Goal: Task Accomplishment & Management: Use online tool/utility

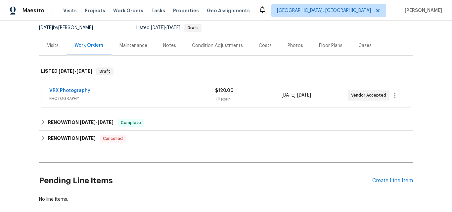
scroll to position [74, 0]
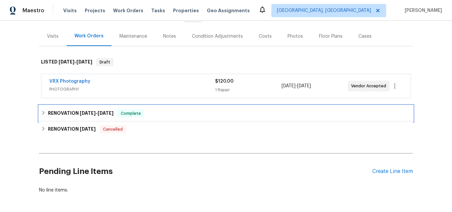
click at [68, 112] on h6 "RENOVATION 8/28/25 - 9/11/25" at bounding box center [81, 114] width 66 height 8
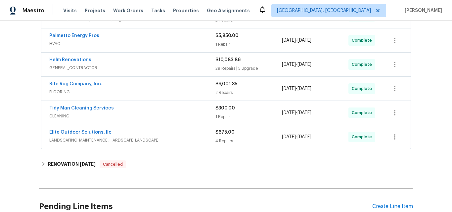
scroll to position [239, 0]
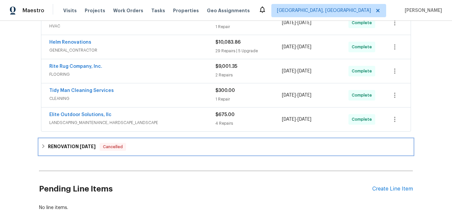
click at [69, 148] on h6 "RENOVATION 8/19/25" at bounding box center [72, 147] width 48 height 8
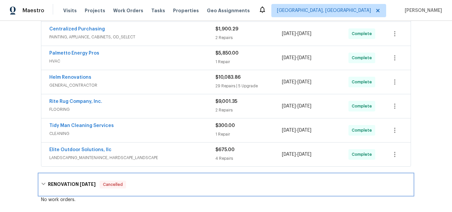
scroll to position [237, 0]
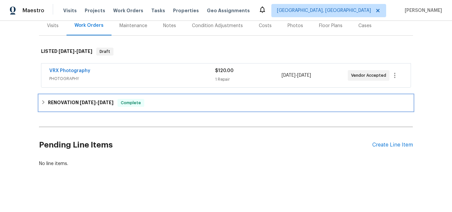
click at [73, 99] on h6 "RENOVATION 9/2/25 - 9/12/25" at bounding box center [81, 103] width 66 height 8
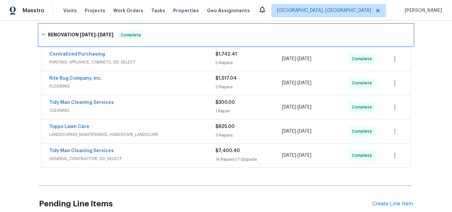
scroll to position [156, 0]
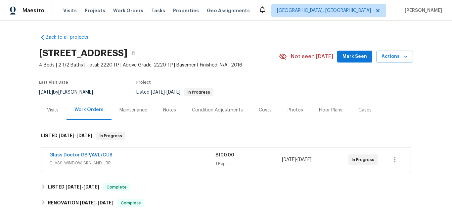
scroll to position [33, 0]
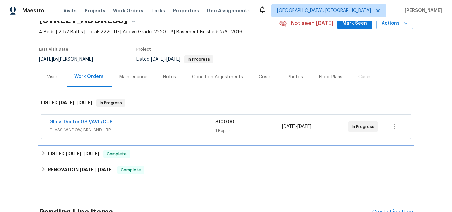
click at [57, 153] on h6 "LISTED 8/9/25 - 8/11/25" at bounding box center [73, 154] width 51 height 8
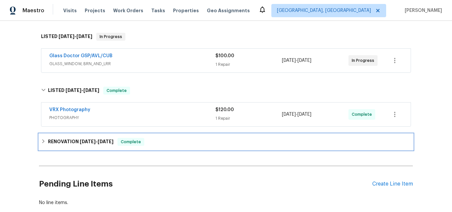
drag, startPoint x: 69, startPoint y: 145, endPoint x: 95, endPoint y: 127, distance: 30.8
click at [69, 145] on h6 "RENOVATION 7/22/25 - 8/7/25" at bounding box center [81, 142] width 66 height 8
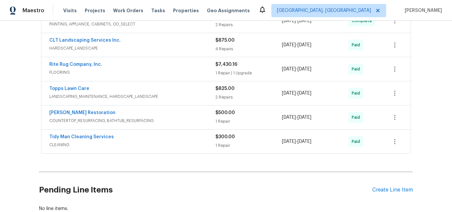
scroll to position [298, 0]
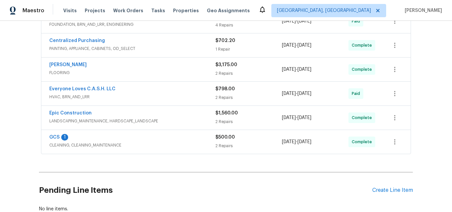
scroll to position [199, 0]
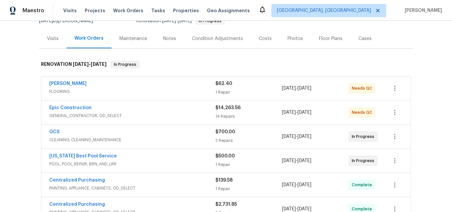
scroll to position [66, 0]
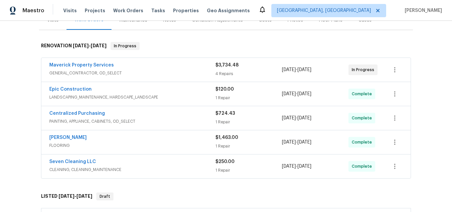
scroll to position [99, 0]
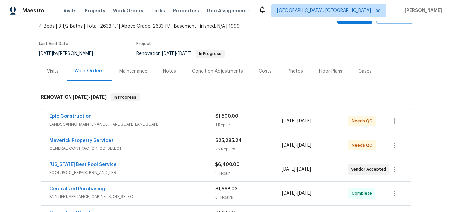
scroll to position [99, 0]
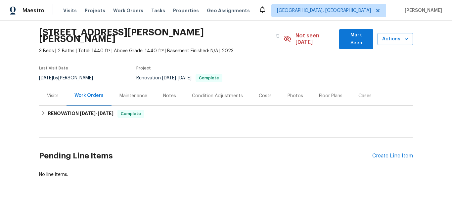
scroll to position [30, 0]
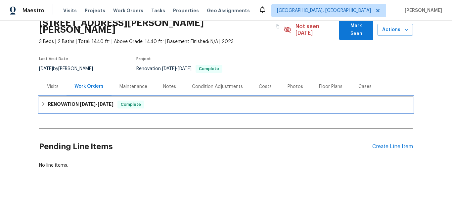
click at [86, 101] on h6 "RENOVATION [DATE] - [DATE]" at bounding box center [81, 105] width 66 height 8
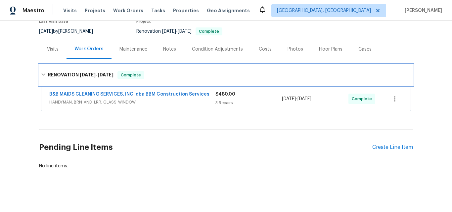
scroll to position [68, 0]
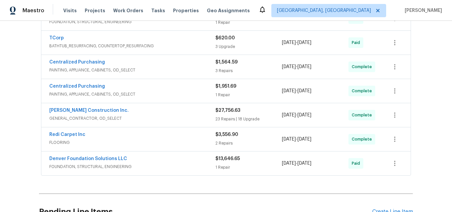
scroll to position [199, 0]
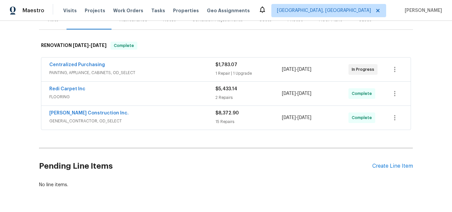
scroll to position [99, 0]
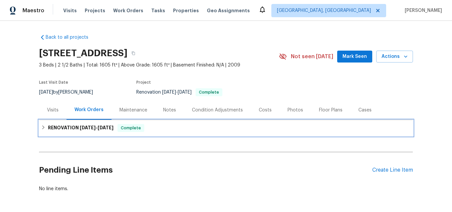
click at [61, 126] on h6 "RENOVATION 8/29/25 - 9/12/25" at bounding box center [81, 128] width 66 height 8
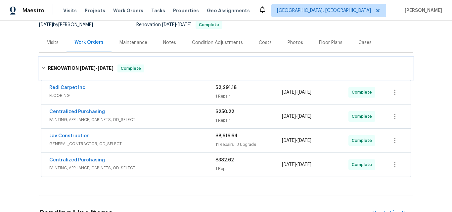
scroll to position [66, 0]
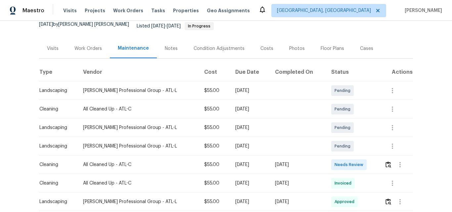
scroll to position [99, 0]
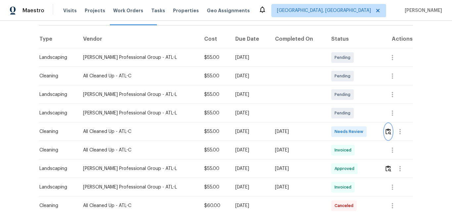
click at [385, 128] on img "button" at bounding box center [388, 131] width 6 height 6
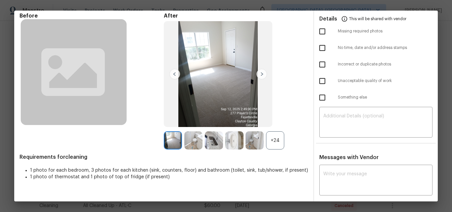
scroll to position [0, 0]
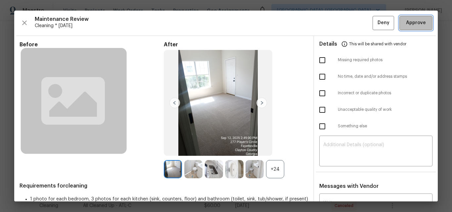
drag, startPoint x: 407, startPoint y: 21, endPoint x: 394, endPoint y: 24, distance: 13.5
click at [407, 22] on span "Approve" at bounding box center [416, 23] width 20 height 8
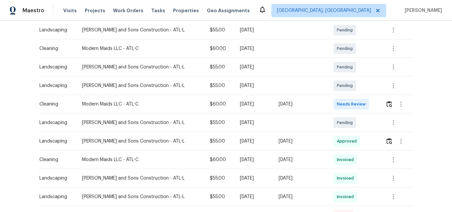
scroll to position [132, 0]
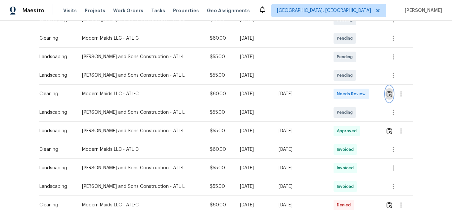
click at [386, 96] on img "button" at bounding box center [389, 94] width 6 height 6
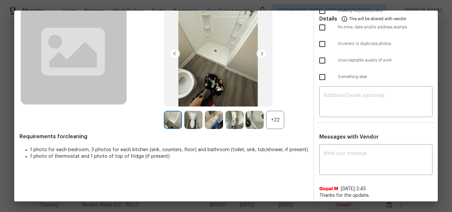
scroll to position [0, 0]
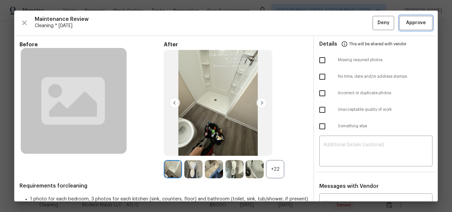
drag, startPoint x: 410, startPoint y: 26, endPoint x: 407, endPoint y: 30, distance: 5.0
click at [410, 26] on span "Approve" at bounding box center [416, 23] width 20 height 8
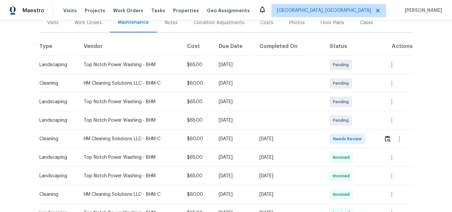
scroll to position [99, 0]
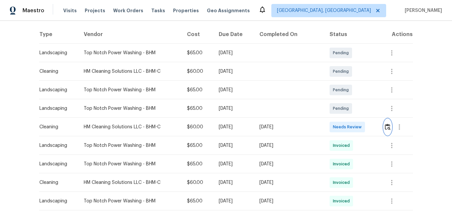
click at [387, 126] on img "button" at bounding box center [388, 127] width 6 height 6
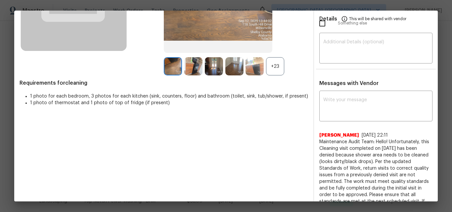
scroll to position [132, 0]
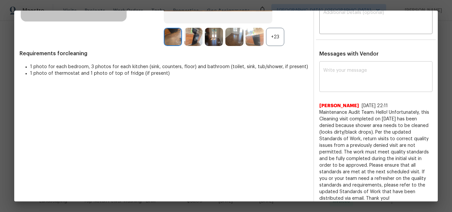
click at [336, 75] on textarea at bounding box center [375, 77] width 105 height 19
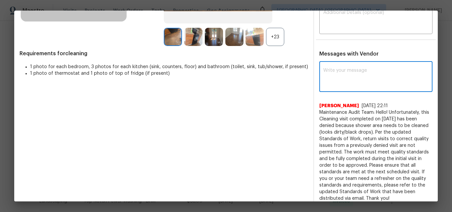
paste textarea "Maintenance Audit Team: Hello! Unfortunately, this cleaning visit completed on …"
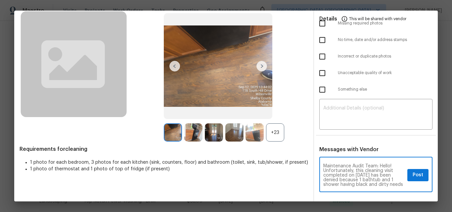
scroll to position [33, 0]
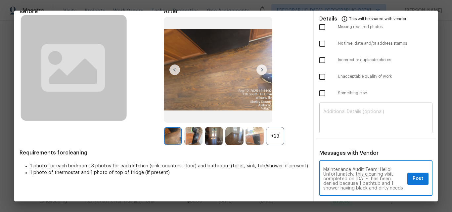
type textarea "Maintenance Audit Team: Hello! Unfortunately, this cleaning visit completed on …"
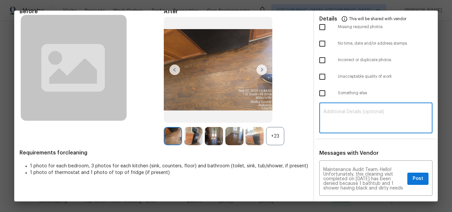
click at [341, 121] on textarea at bounding box center [375, 119] width 105 height 19
paste textarea "Maintenance Audit Team: Hello! Unfortunately, this cleaning visit completed on …"
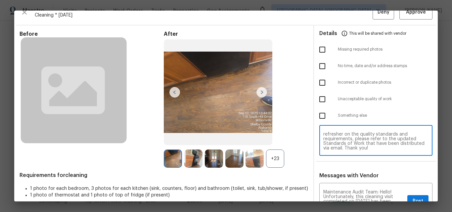
scroll to position [0, 0]
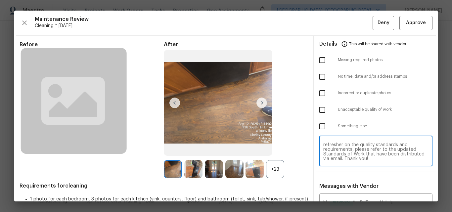
type textarea "Maintenance Audit Team: Hello! Unfortunately, this cleaning visit completed on …"
click at [318, 110] on input "checkbox" at bounding box center [322, 110] width 14 height 14
checkbox input "true"
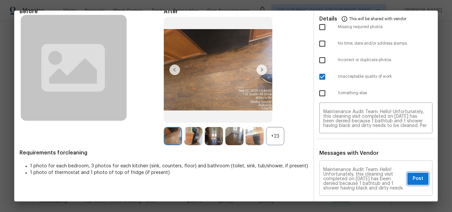
click at [415, 180] on span "Post" at bounding box center [418, 179] width 11 height 8
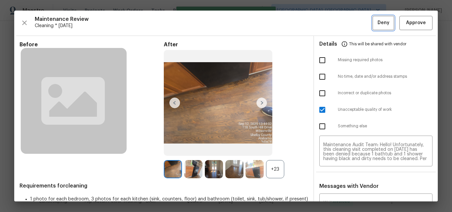
click at [378, 23] on span "Deny" at bounding box center [384, 23] width 12 height 8
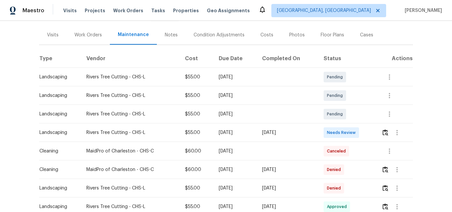
scroll to position [99, 0]
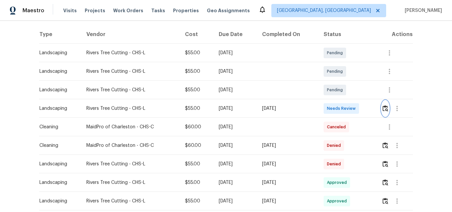
click at [383, 110] on img "button" at bounding box center [386, 108] width 6 height 6
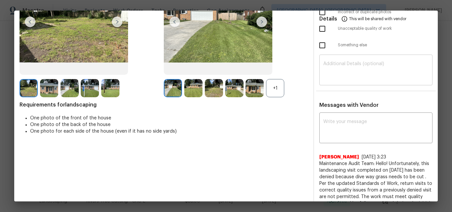
scroll to position [0, 0]
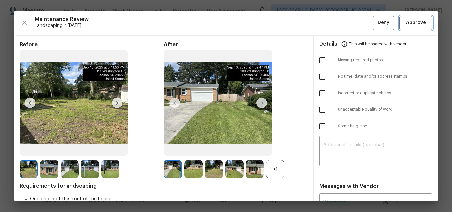
drag, startPoint x: 406, startPoint y: 25, endPoint x: 427, endPoint y: 42, distance: 26.4
click at [406, 25] on span "Approve" at bounding box center [416, 23] width 20 height 8
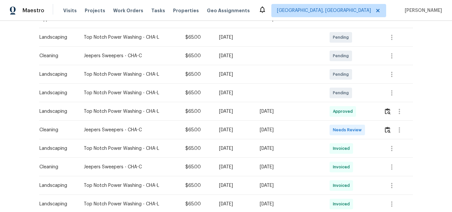
scroll to position [99, 0]
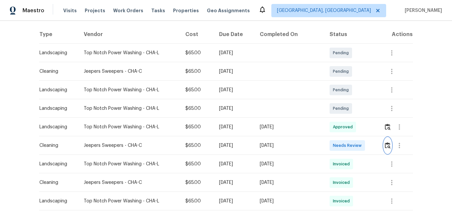
click at [385, 146] on img "button" at bounding box center [388, 145] width 6 height 6
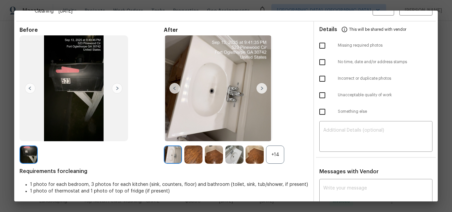
scroll to position [0, 0]
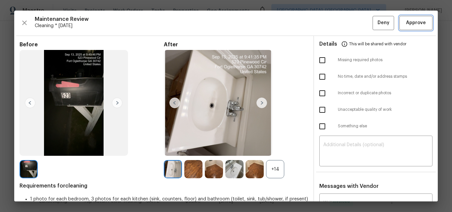
click at [412, 24] on span "Approve" at bounding box center [416, 23] width 20 height 8
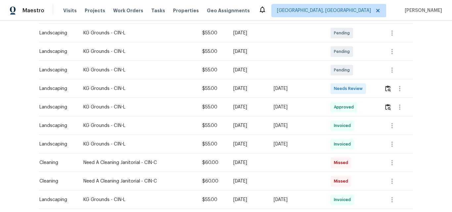
scroll to position [132, 0]
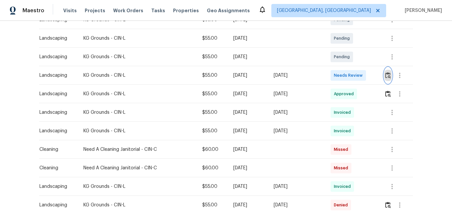
click at [386, 75] on img "button" at bounding box center [388, 75] width 6 height 6
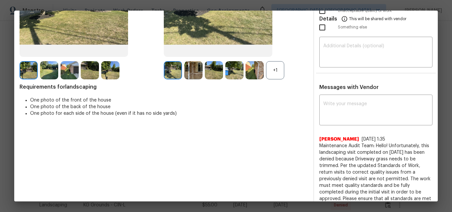
scroll to position [99, 0]
click at [343, 111] on textarea at bounding box center [375, 110] width 105 height 19
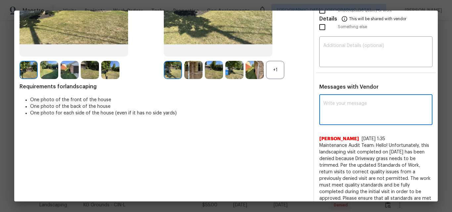
paste textarea "Maintenance Audit Team: Hello! Unfortunately, this Landscaping visit completed …"
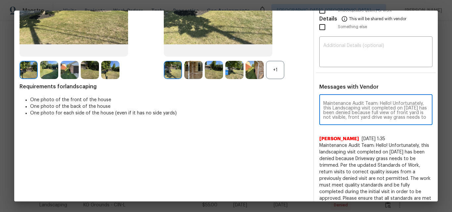
scroll to position [88, 0]
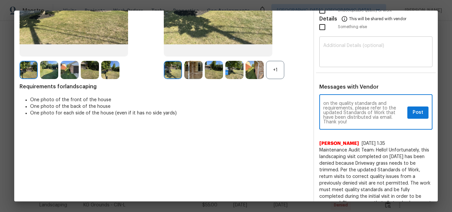
type textarea "Maintenance Audit Team: Hello! Unfortunately, this Landscaping visit completed …"
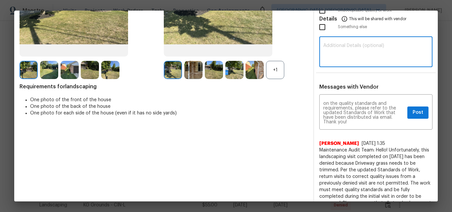
click at [345, 51] on textarea at bounding box center [375, 52] width 105 height 19
paste textarea "Maintenance Audit Team: Hello! Unfortunately, this Landscaping visit completed …"
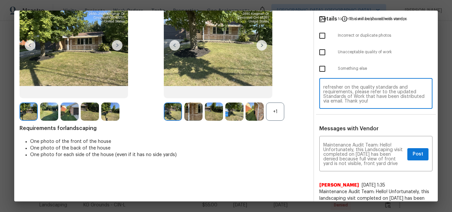
scroll to position [0, 0]
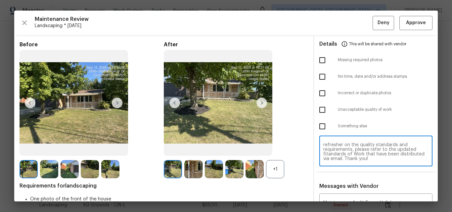
type textarea "Maintenance Audit Team: Hello! Unfortunately, this Landscaping visit completed …"
click at [319, 127] on input "checkbox" at bounding box center [322, 126] width 14 height 14
checkbox input "true"
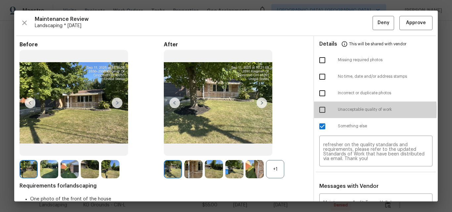
click at [318, 110] on input "checkbox" at bounding box center [322, 110] width 14 height 14
checkbox input "true"
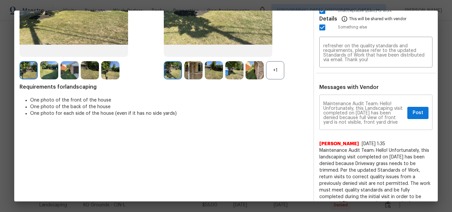
scroll to position [99, 0]
click at [417, 115] on span "Post" at bounding box center [418, 113] width 11 height 8
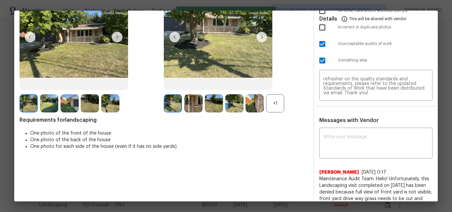
scroll to position [0, 0]
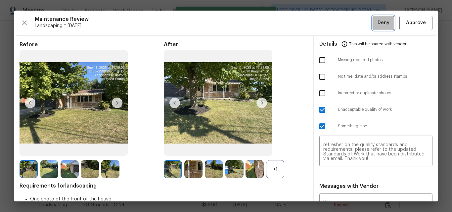
click at [379, 25] on span "Deny" at bounding box center [384, 23] width 12 height 8
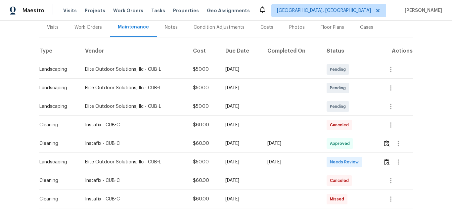
scroll to position [99, 0]
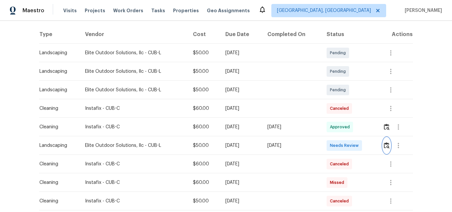
click at [385, 145] on img "button" at bounding box center [387, 145] width 6 height 6
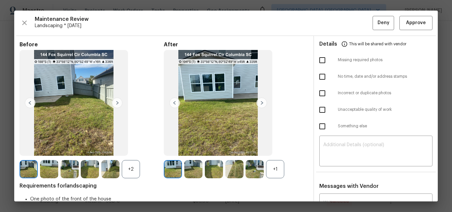
click at [274, 168] on div "+1" at bounding box center [275, 169] width 18 height 18
click at [129, 169] on div "+2" at bounding box center [131, 169] width 18 height 18
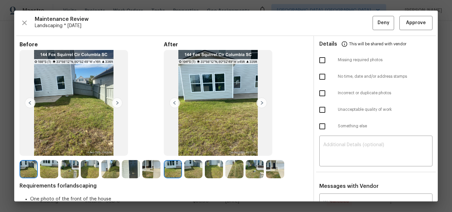
click at [117, 106] on img at bounding box center [117, 103] width 11 height 11
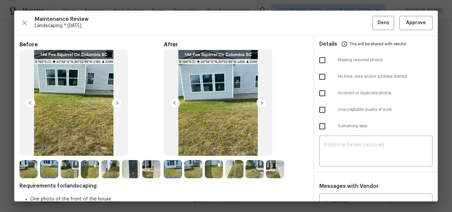
click at [117, 105] on img at bounding box center [117, 103] width 11 height 11
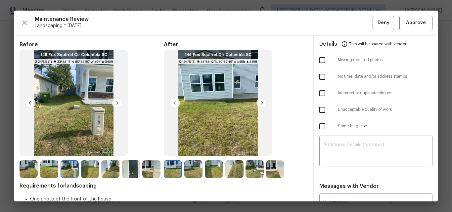
click at [117, 105] on img at bounding box center [117, 103] width 11 height 11
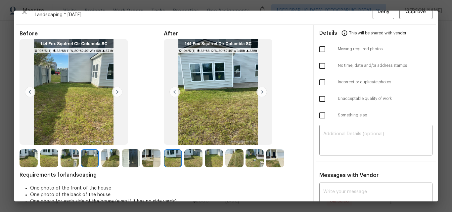
scroll to position [0, 0]
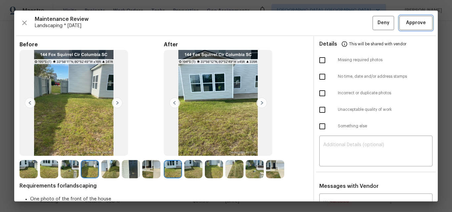
click at [408, 24] on span "Approve" at bounding box center [416, 23] width 20 height 8
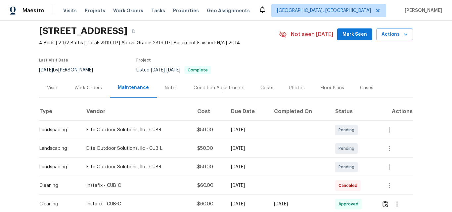
scroll to position [33, 0]
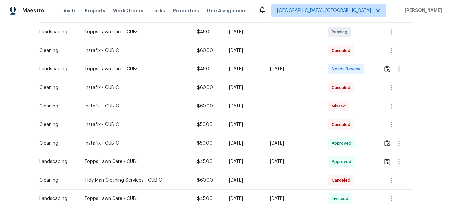
scroll to position [165, 0]
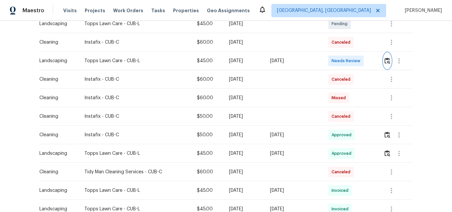
click at [384, 61] on img "button" at bounding box center [387, 61] width 6 height 6
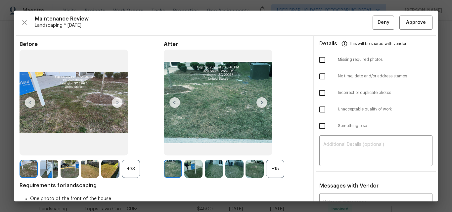
scroll to position [0, 0]
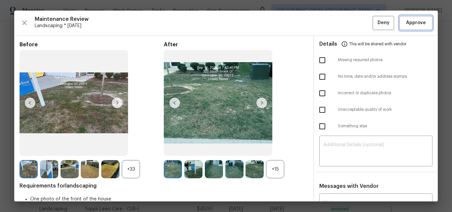
click at [407, 24] on span "Approve" at bounding box center [416, 23] width 20 height 8
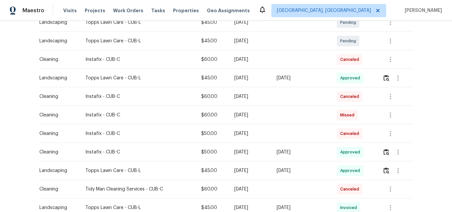
scroll to position [132, 0]
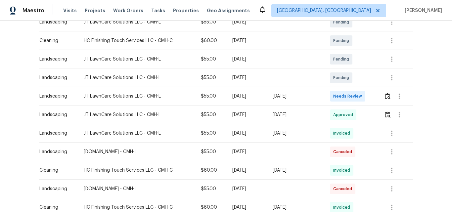
scroll to position [132, 0]
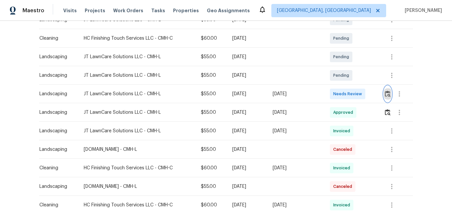
click at [385, 91] on img "button" at bounding box center [388, 94] width 6 height 6
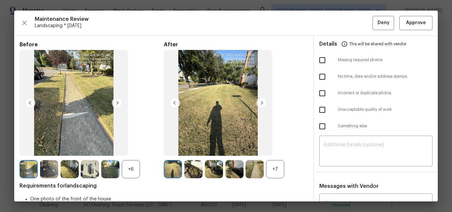
click at [275, 168] on div "+7" at bounding box center [275, 169] width 18 height 18
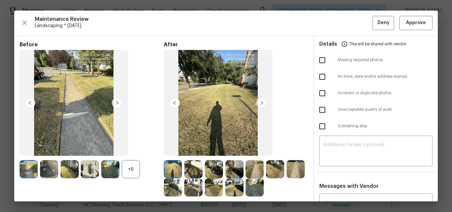
click at [131, 167] on div "+6" at bounding box center [131, 169] width 18 height 18
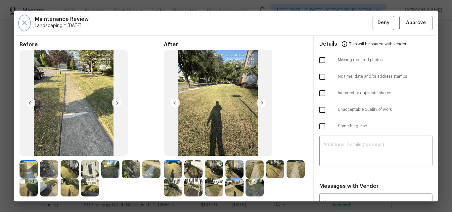
click at [24, 23] on icon "button" at bounding box center [24, 23] width 5 height 5
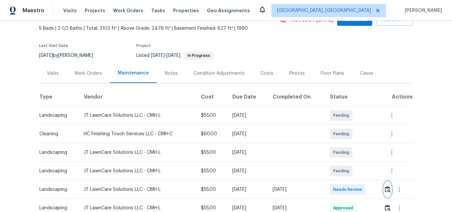
scroll to position [99, 0]
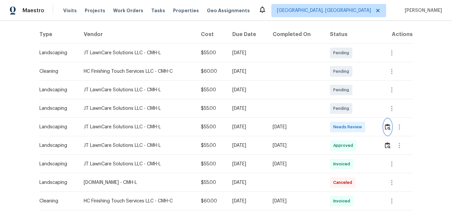
click at [388, 127] on img "button" at bounding box center [388, 127] width 6 height 6
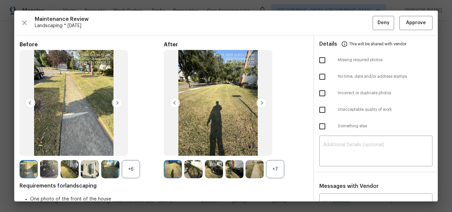
click at [277, 169] on div "+7" at bounding box center [275, 169] width 18 height 18
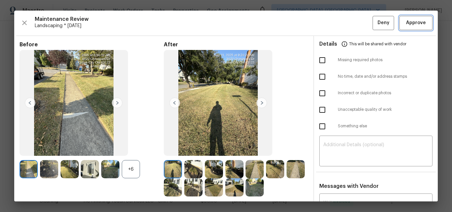
click at [407, 23] on span "Approve" at bounding box center [416, 23] width 20 height 8
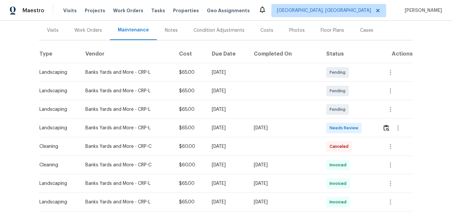
scroll to position [99, 0]
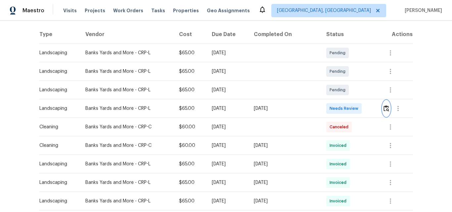
click at [384, 108] on img "button" at bounding box center [387, 108] width 6 height 6
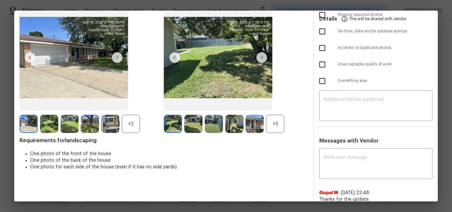
scroll to position [132, 0]
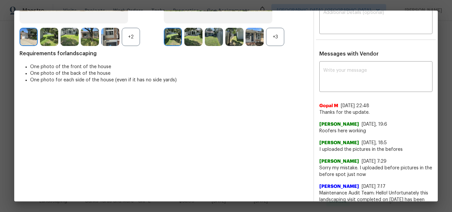
drag, startPoint x: 273, startPoint y: 38, endPoint x: 262, endPoint y: 38, distance: 11.6
click at [273, 38] on div "+3" at bounding box center [275, 37] width 18 height 18
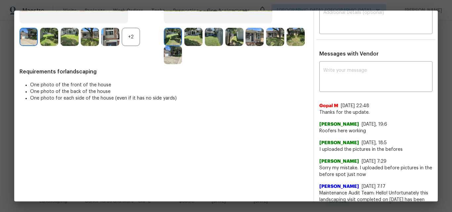
click at [136, 35] on div "+2" at bounding box center [131, 37] width 18 height 18
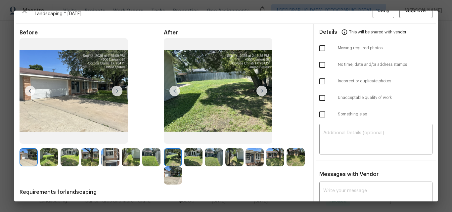
scroll to position [0, 0]
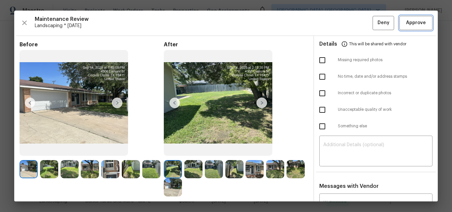
click at [406, 28] on button "Approve" at bounding box center [415, 23] width 33 height 14
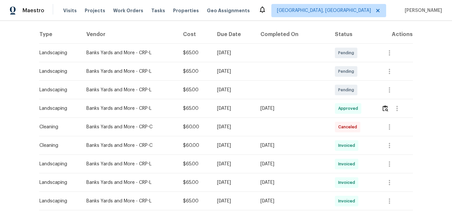
scroll to position [165, 0]
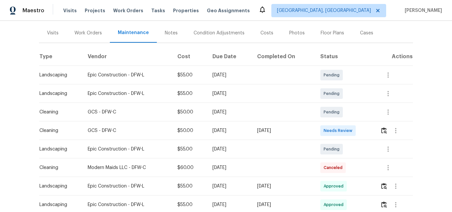
scroll to position [99, 0]
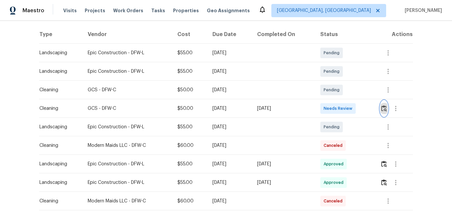
click at [383, 109] on img "button" at bounding box center [384, 108] width 6 height 6
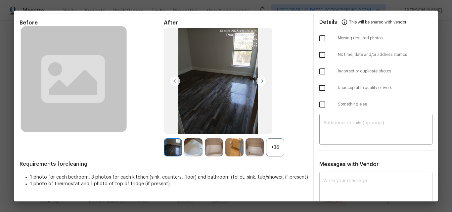
scroll to position [0, 0]
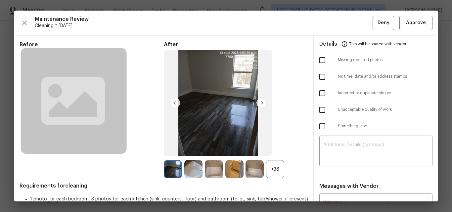
click at [209, 98] on img at bounding box center [218, 103] width 109 height 106
click at [275, 170] on div "+36" at bounding box center [275, 169] width 18 height 18
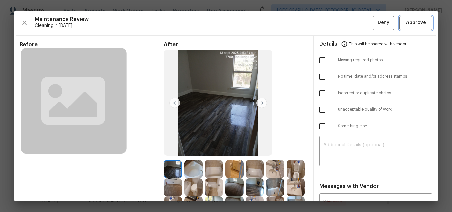
click at [412, 22] on span "Approve" at bounding box center [416, 23] width 20 height 8
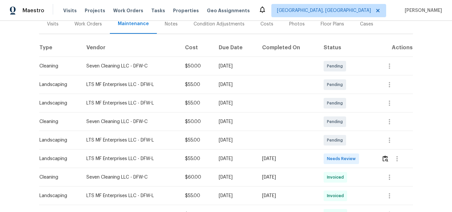
scroll to position [132, 0]
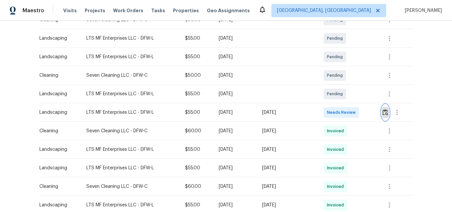
click at [385, 113] on img "button" at bounding box center [386, 112] width 6 height 6
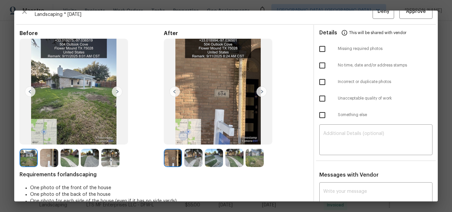
scroll to position [0, 0]
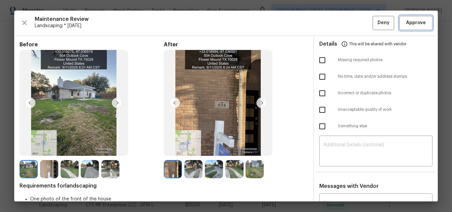
click at [406, 26] on span "Approve" at bounding box center [416, 23] width 20 height 8
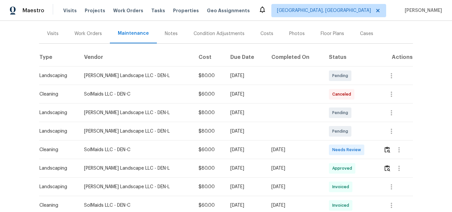
scroll to position [99, 0]
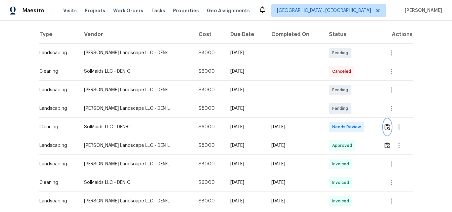
click at [384, 127] on img "button" at bounding box center [387, 127] width 6 height 6
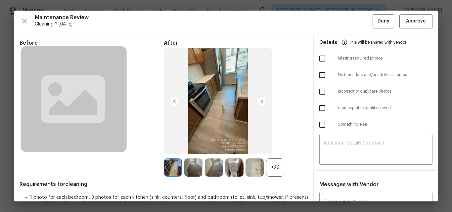
scroll to position [0, 0]
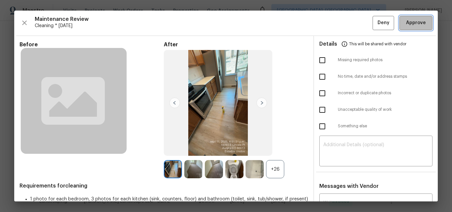
click at [411, 26] on span "Approve" at bounding box center [416, 23] width 20 height 8
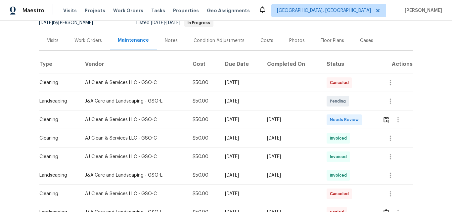
scroll to position [66, 0]
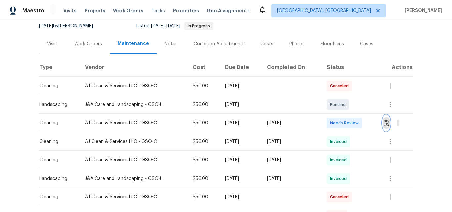
click at [387, 124] on img "button" at bounding box center [387, 123] width 6 height 6
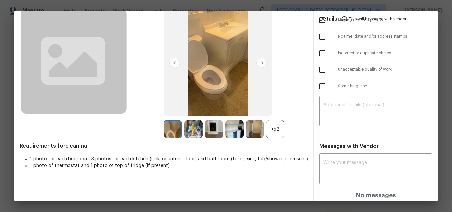
scroll to position [43, 0]
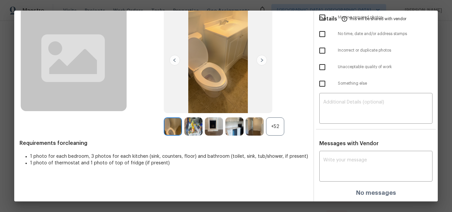
click at [275, 128] on div "+52" at bounding box center [275, 126] width 18 height 18
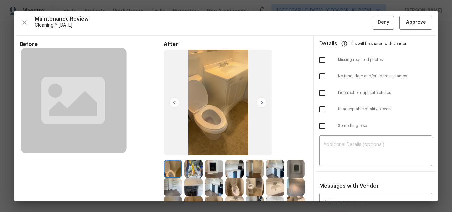
scroll to position [0, 0]
click at [408, 21] on span "Approve" at bounding box center [416, 23] width 20 height 8
